Goal: Communication & Community: Answer question/provide support

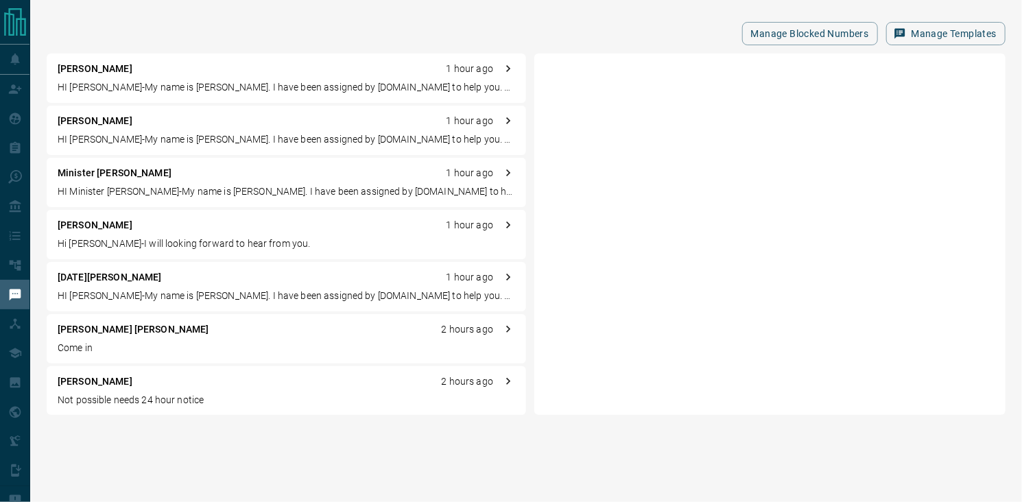
click at [98, 329] on p "[PERSON_NAME] [PERSON_NAME]" at bounding box center [134, 329] width 152 height 14
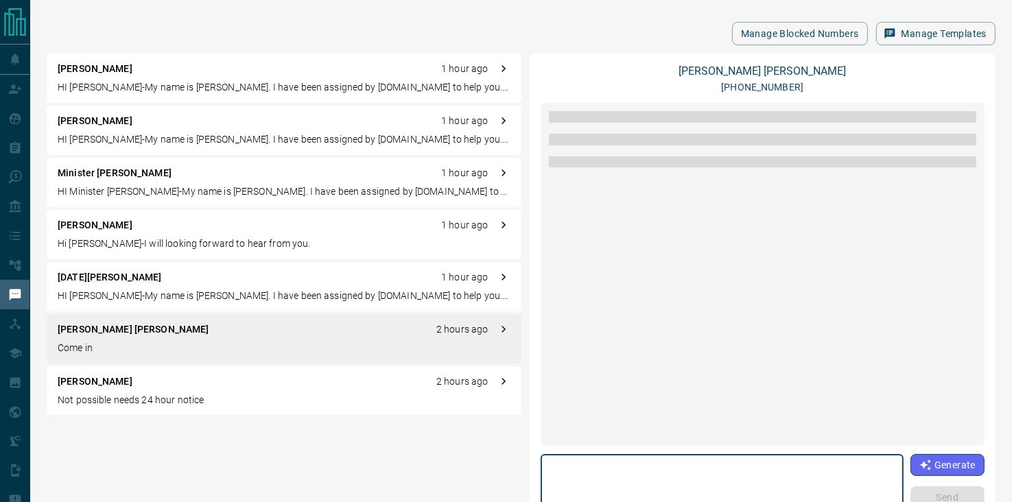
scroll to position [1334, 0]
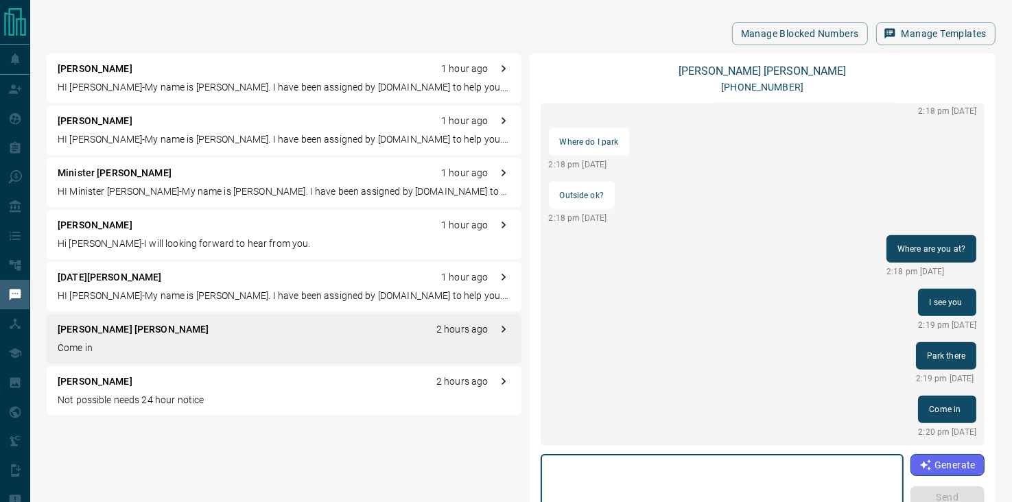
click at [677, 471] on textarea at bounding box center [722, 489] width 344 height 58
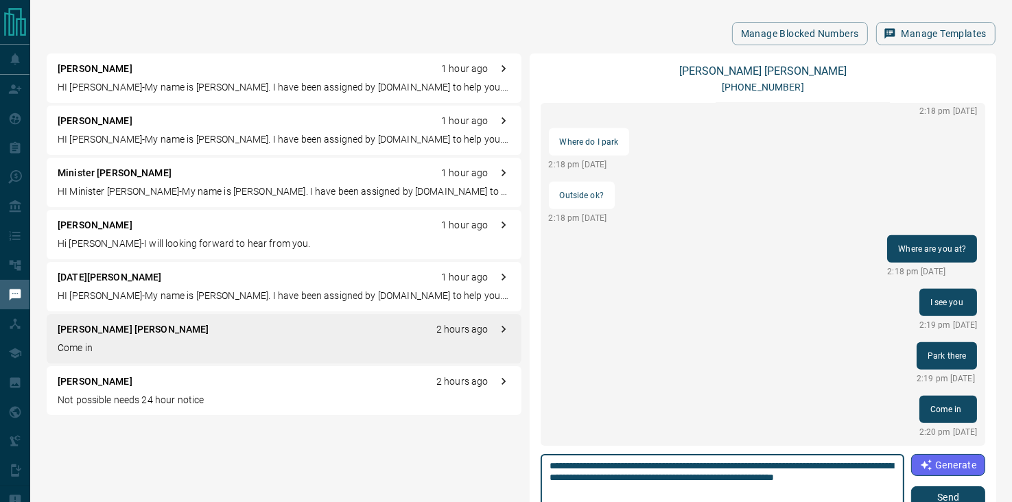
type textarea "**********"
click at [928, 495] on button "Send" at bounding box center [948, 497] width 74 height 22
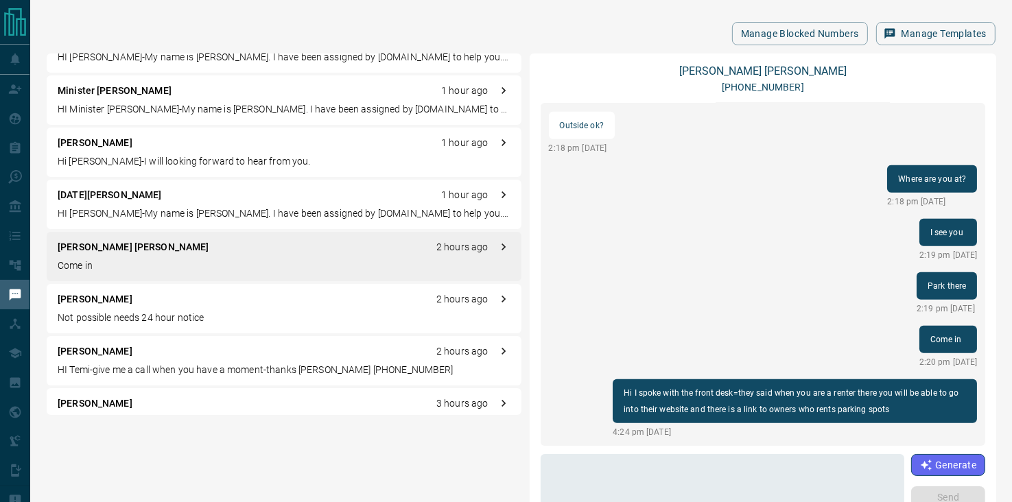
scroll to position [110, 0]
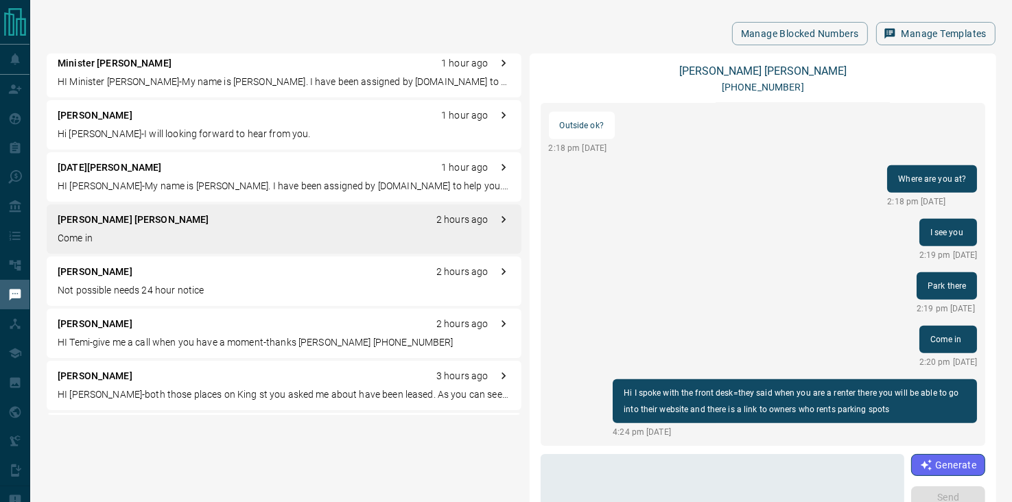
click at [91, 276] on p "[PERSON_NAME]" at bounding box center [95, 272] width 75 height 14
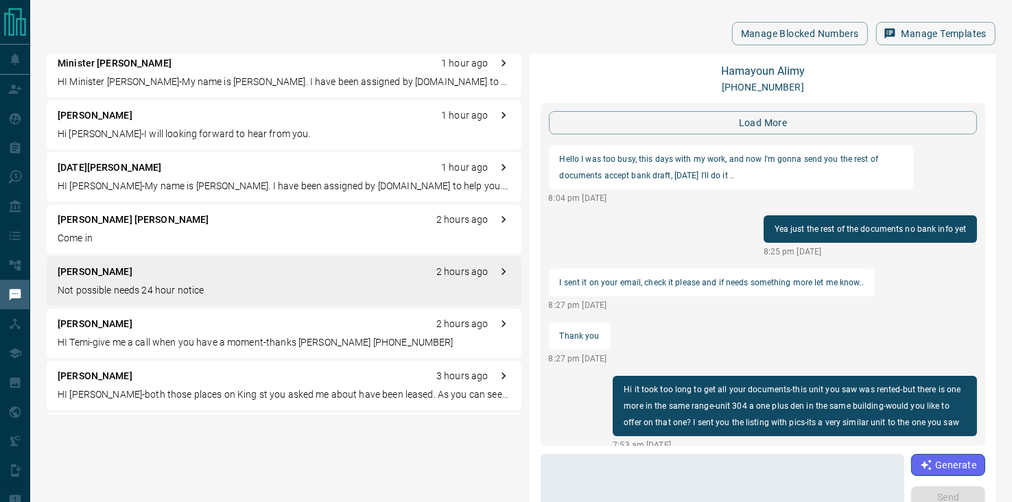
scroll to position [1466, 0]
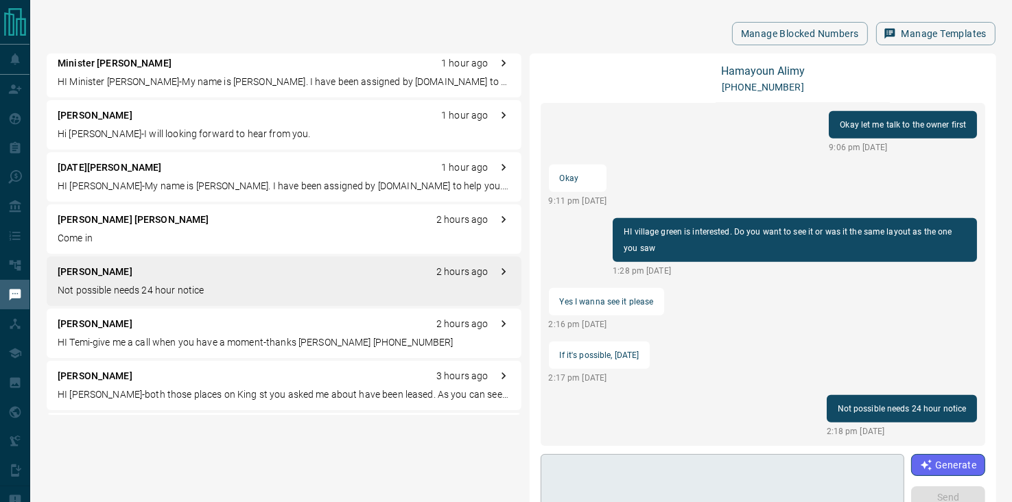
click at [642, 460] on textarea at bounding box center [722, 489] width 345 height 58
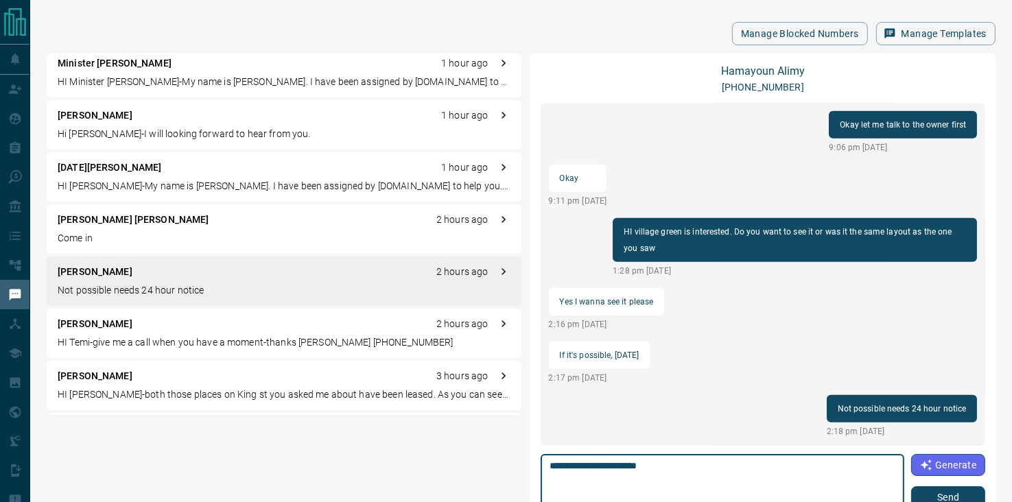
type textarea "**********"
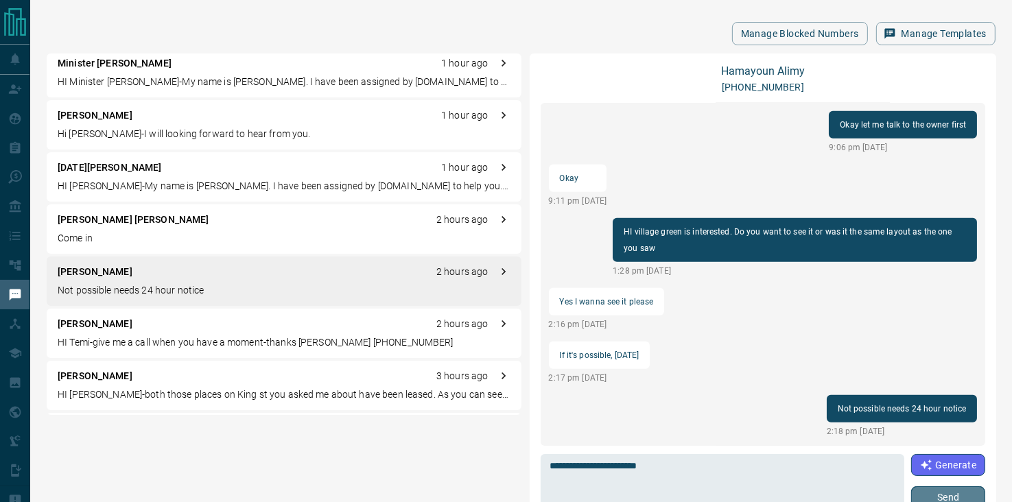
click at [922, 495] on button "Send" at bounding box center [948, 497] width 74 height 22
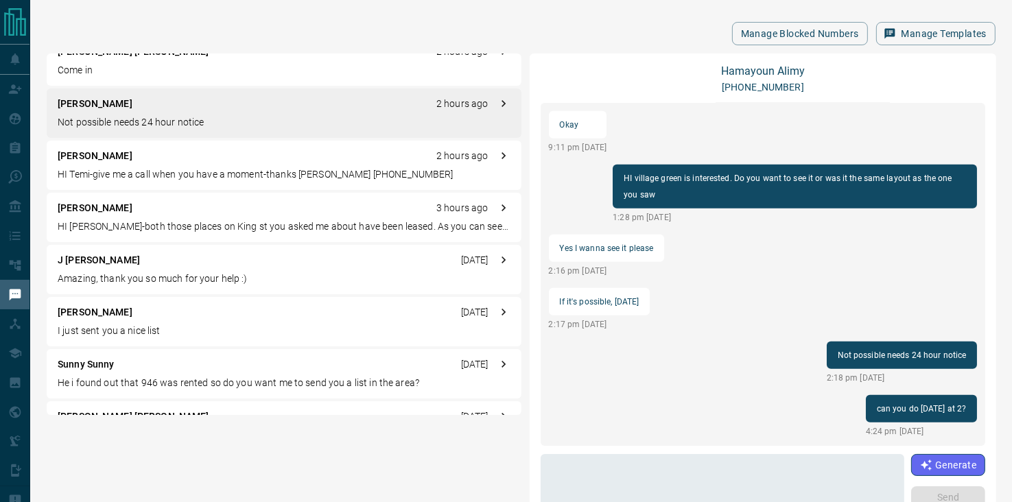
scroll to position [302, 0]
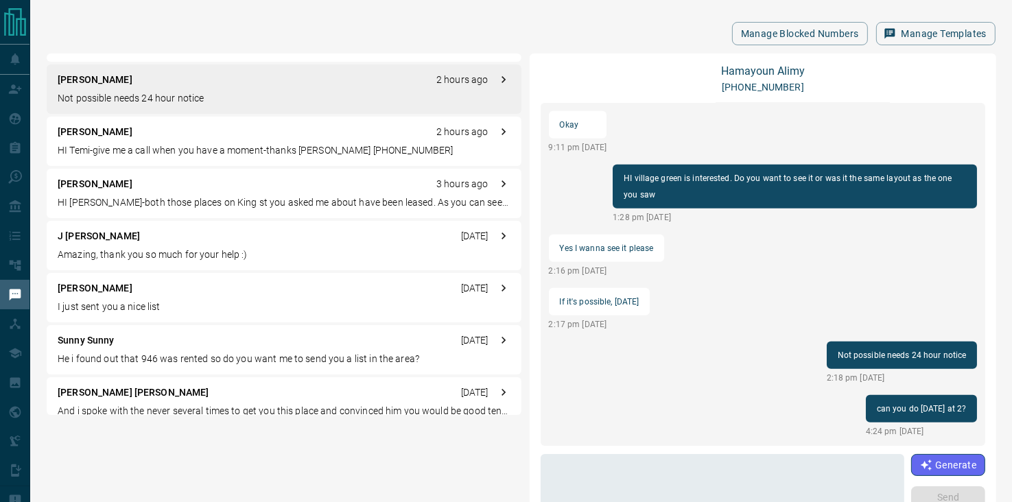
click at [113, 298] on div "[PERSON_NAME] [DATE] I just sent you a nice list" at bounding box center [284, 297] width 475 height 49
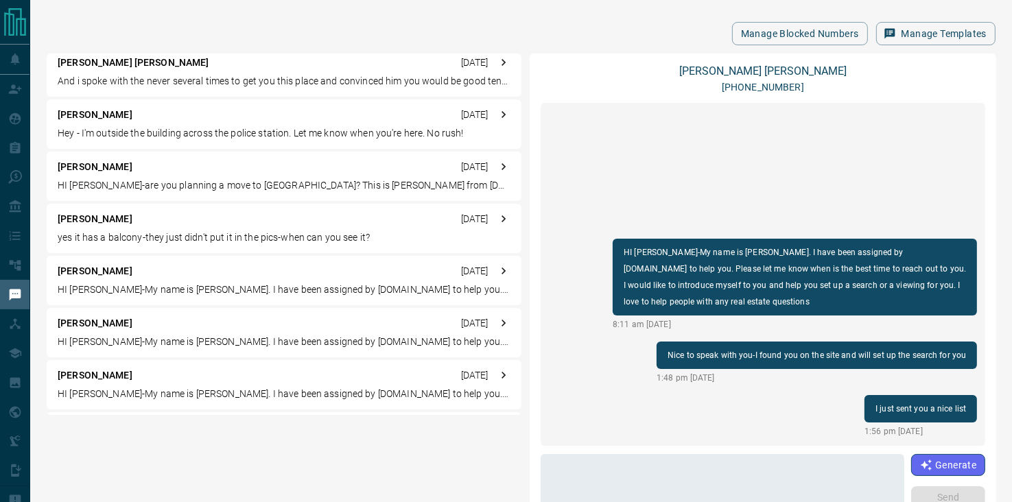
scroll to position [604, 0]
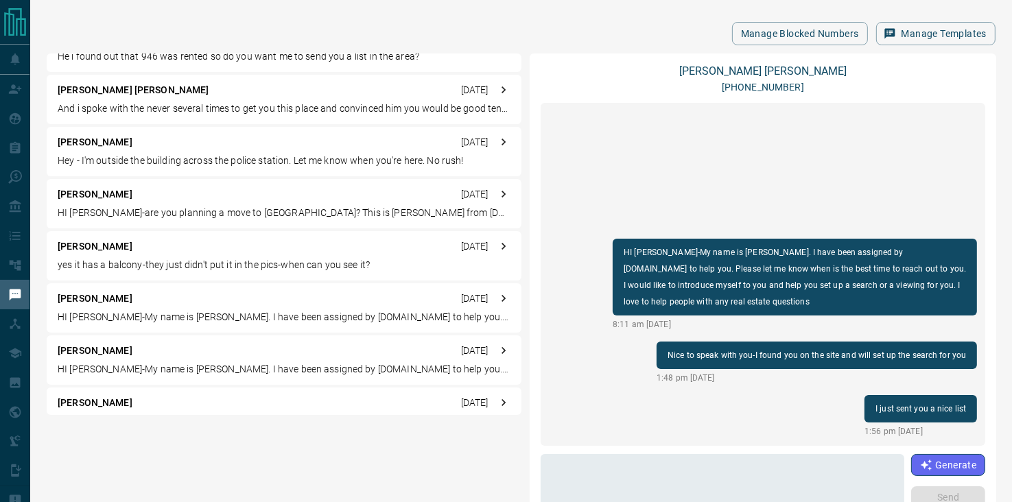
click at [221, 148] on div "[PERSON_NAME] [DATE]" at bounding box center [284, 142] width 453 height 14
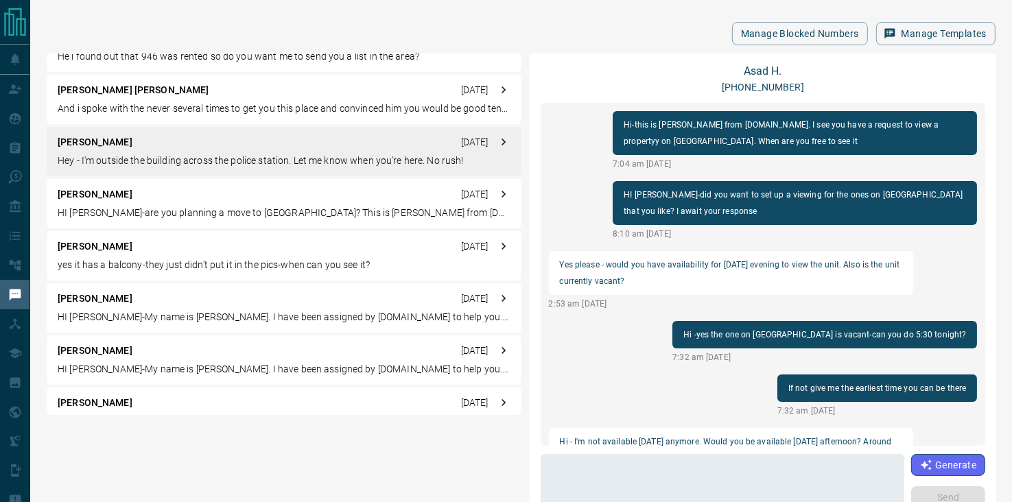
scroll to position [654, 0]
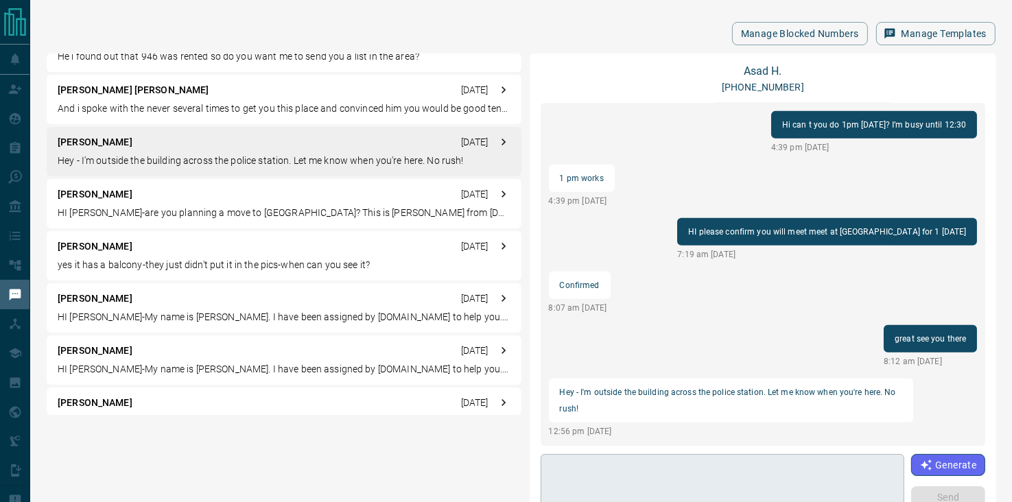
click at [681, 473] on textarea at bounding box center [722, 489] width 345 height 58
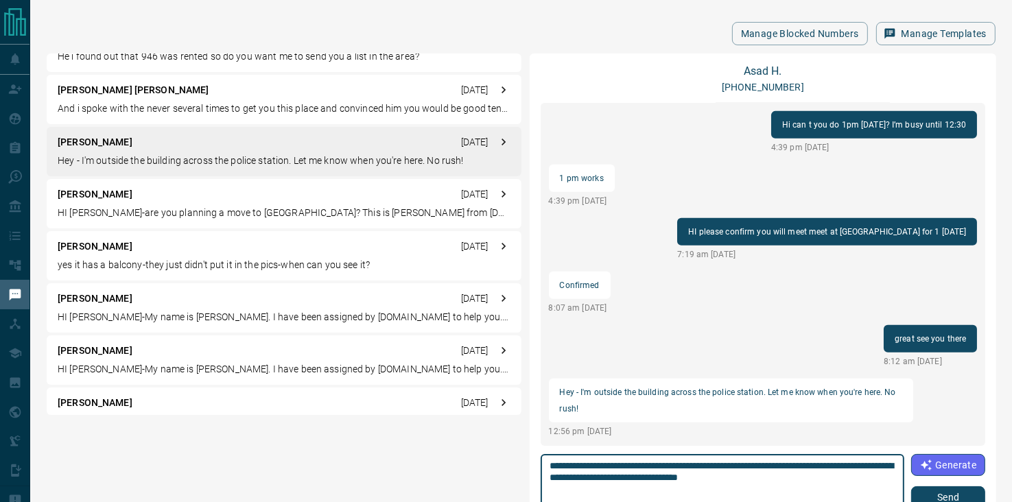
type textarea "**********"
click at [930, 491] on button "Send" at bounding box center [948, 497] width 74 height 22
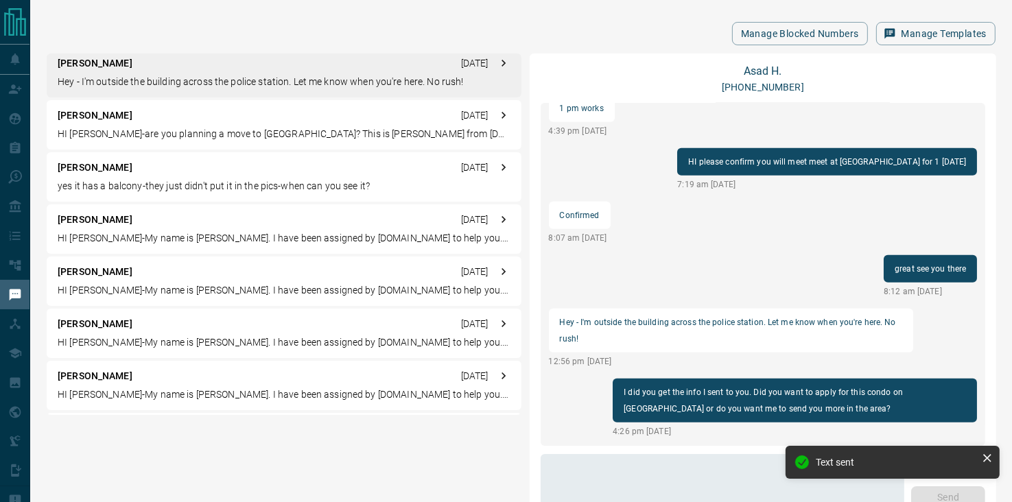
scroll to position [687, 0]
